Goal: Find specific page/section: Find specific page/section

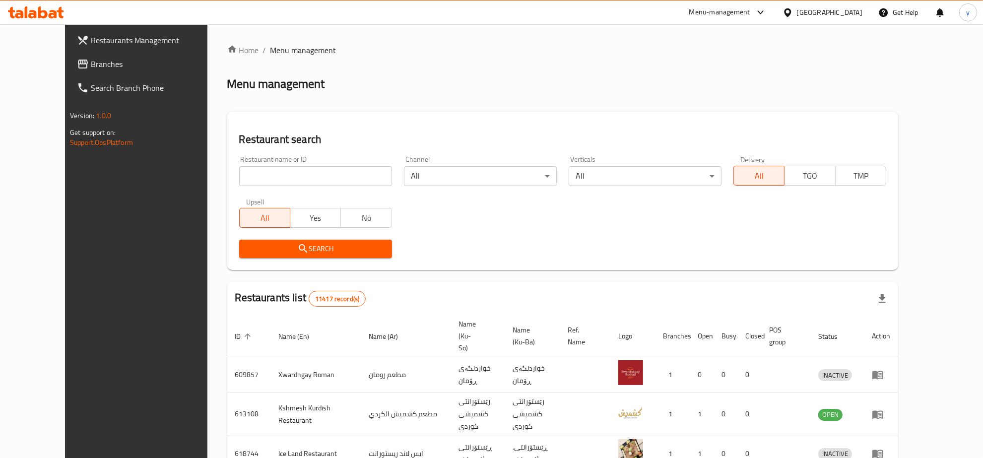
click at [339, 172] on input "search" at bounding box center [315, 176] width 153 height 20
drag, startPoint x: 128, startPoint y: 58, endPoint x: 127, endPoint y: 65, distance: 7.0
click at [128, 58] on span "Branches" at bounding box center [156, 64] width 130 height 12
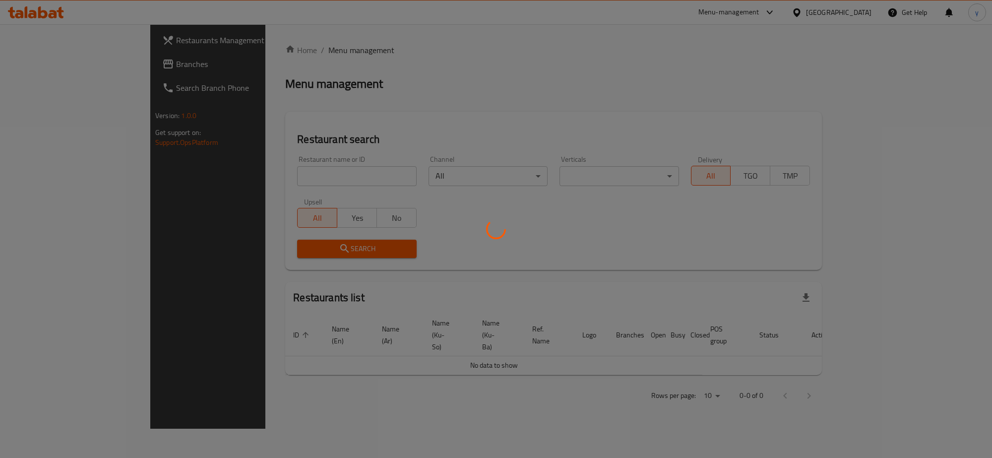
click at [61, 61] on div at bounding box center [496, 229] width 992 height 458
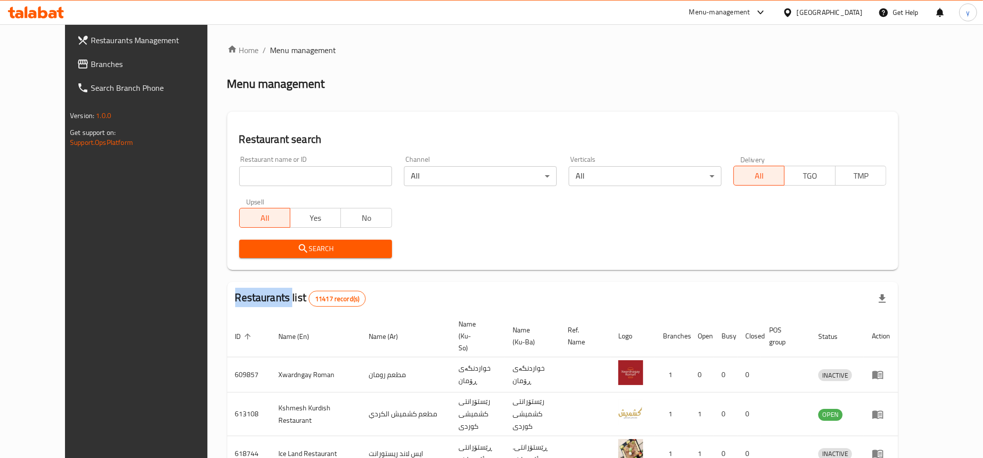
click at [65, 61] on div "Restaurants Management Branches Search Branch Phone Version: 1.0.0 Get support …" at bounding box center [491, 387] width 853 height 727
click at [91, 61] on span "Branches" at bounding box center [156, 64] width 130 height 12
